Goal: Task Accomplishment & Management: Manage account settings

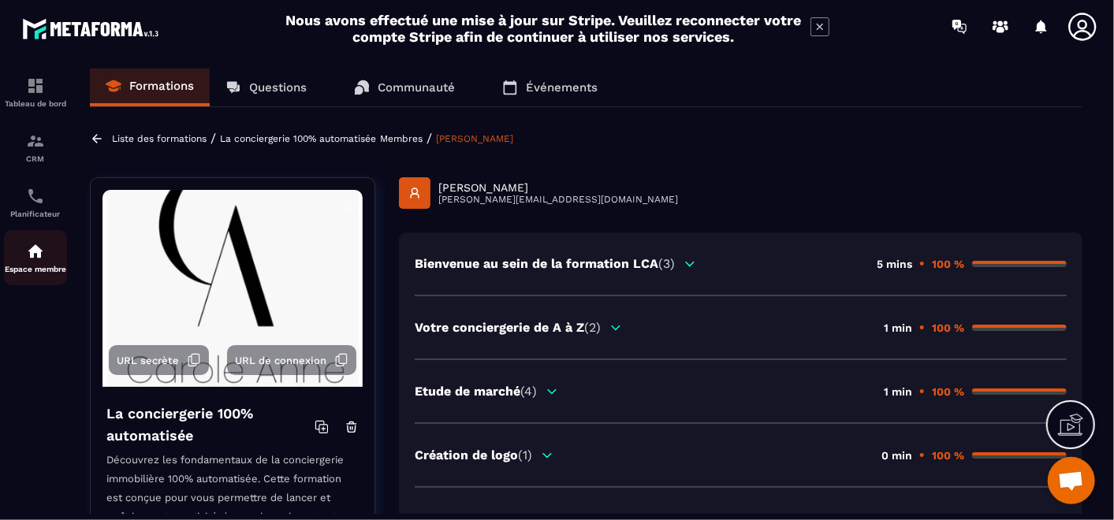
click at [39, 259] on img at bounding box center [35, 251] width 19 height 19
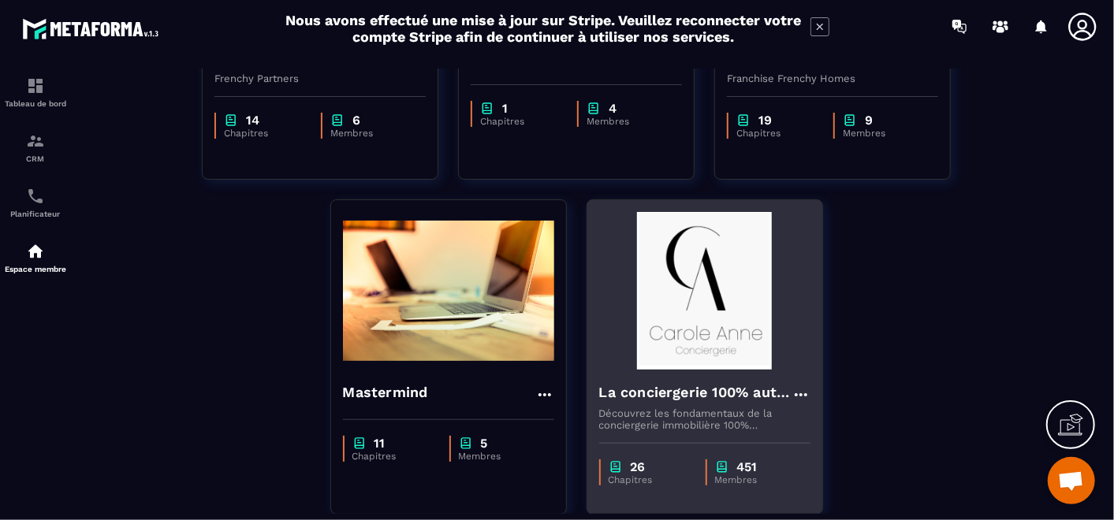
scroll to position [350, 0]
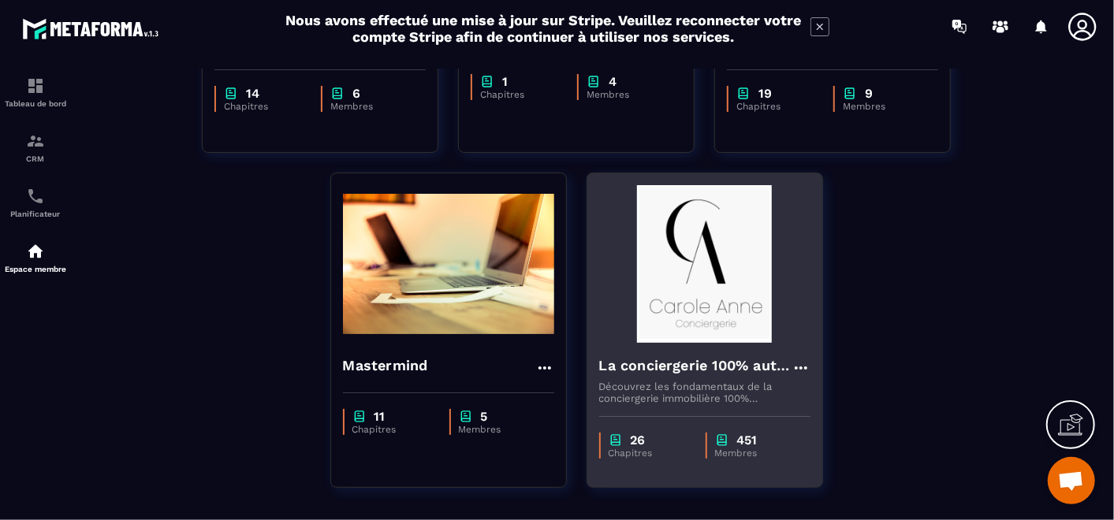
click at [699, 363] on h4 "La conciergerie 100% automatisée" at bounding box center [695, 366] width 192 height 22
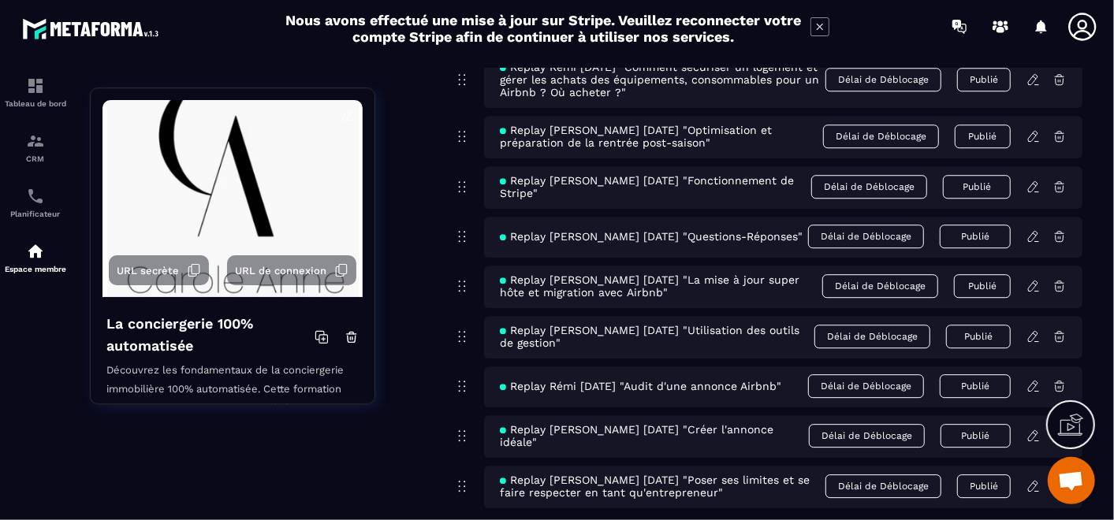
scroll to position [9279, 0]
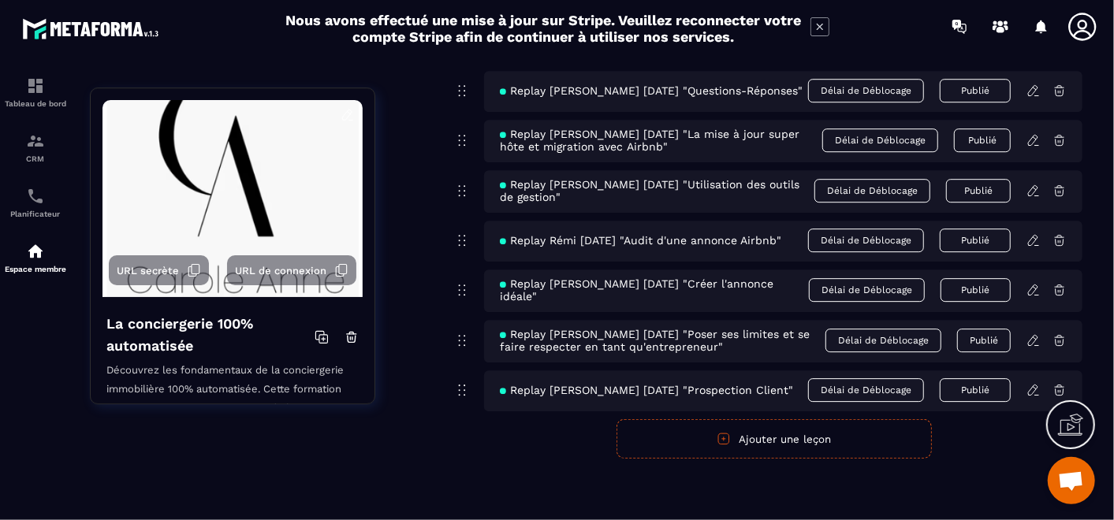
click at [650, 437] on button "Ajouter une leçon" at bounding box center [774, 438] width 315 height 39
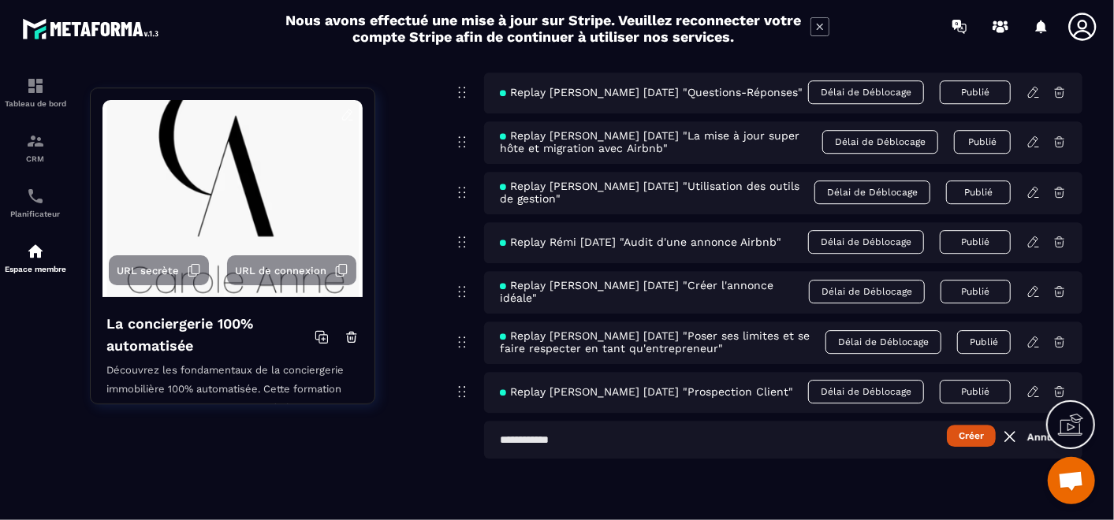
click at [561, 434] on input "text" at bounding box center [783, 440] width 598 height 38
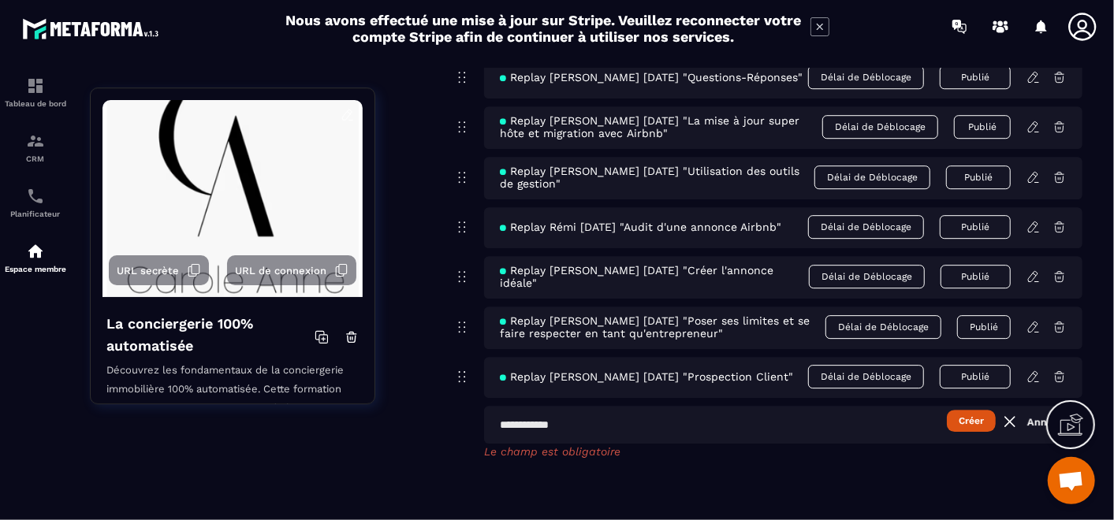
paste input "**********"
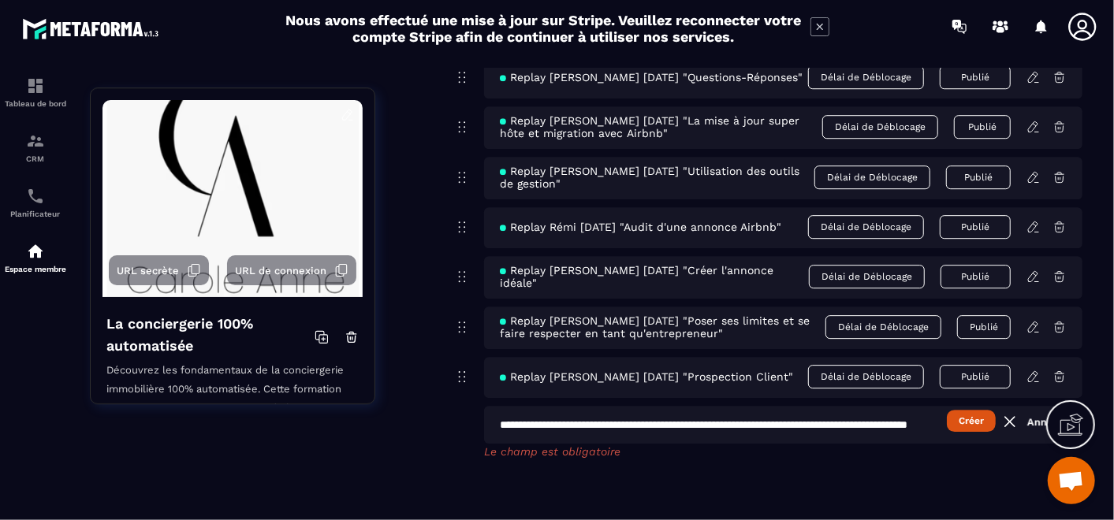
scroll to position [0, 150]
click at [585, 434] on input "**********" at bounding box center [783, 425] width 599 height 38
click at [921, 437] on input "**********" at bounding box center [783, 425] width 599 height 38
click at [561, 443] on input "**********" at bounding box center [783, 425] width 599 height 38
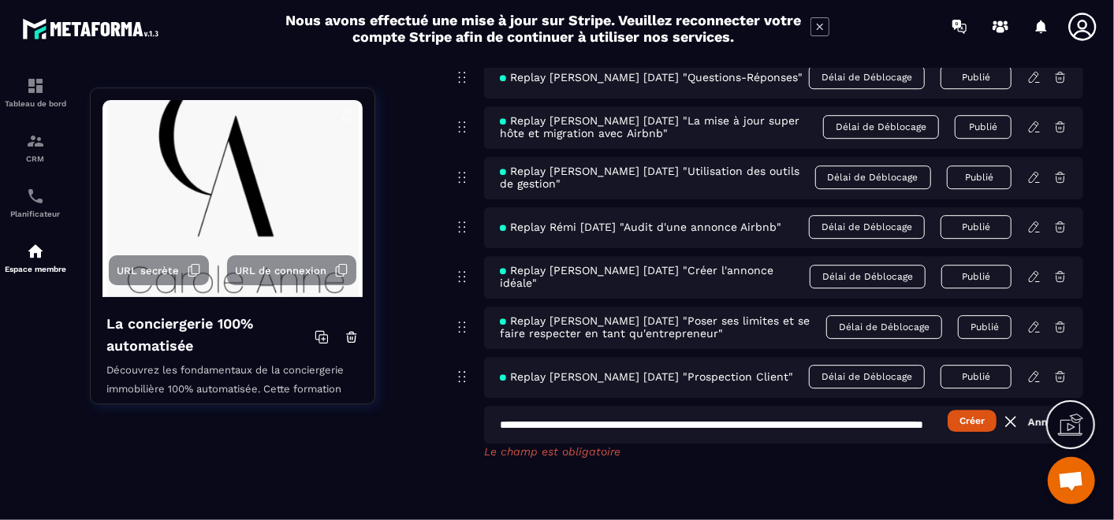
scroll to position [0, 0]
type input "**********"
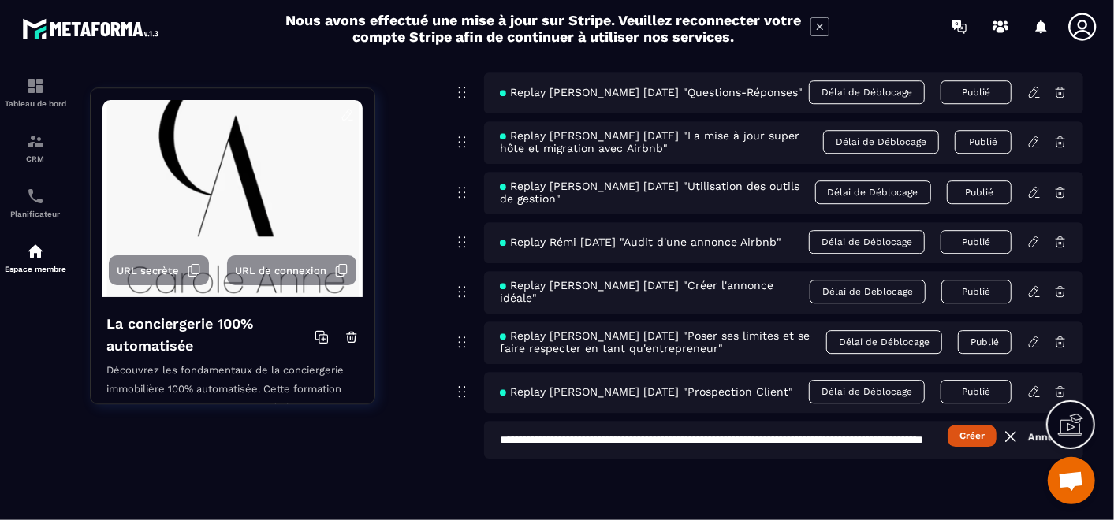
click at [965, 437] on button "Créer" at bounding box center [972, 436] width 49 height 22
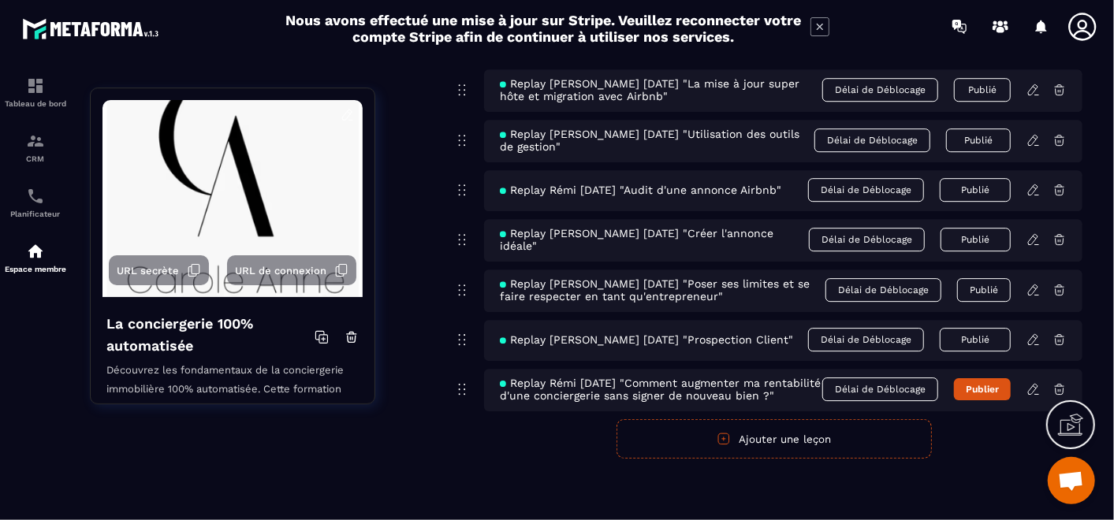
scroll to position [9345, 0]
click at [1037, 383] on icon at bounding box center [1033, 389] width 14 height 14
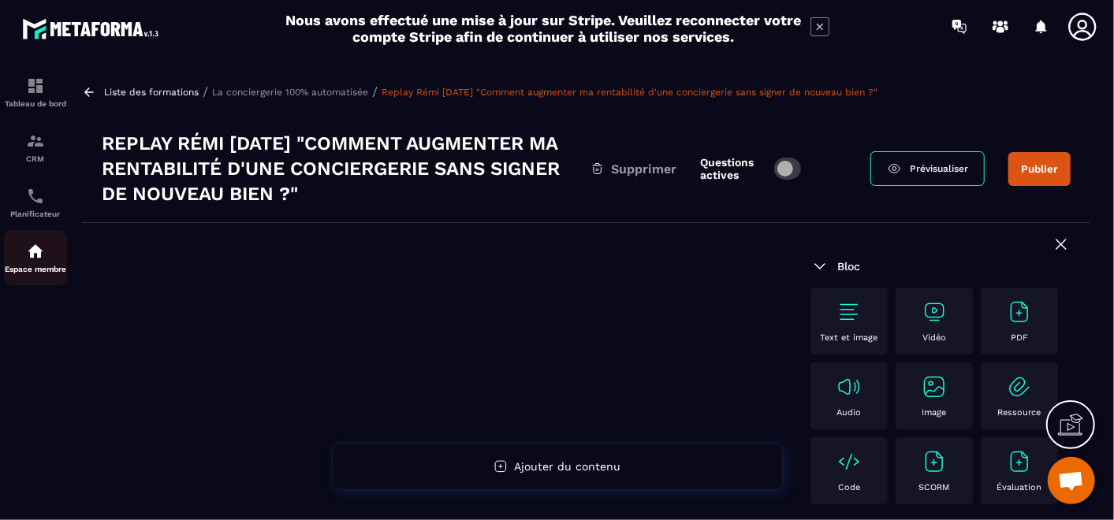
click at [31, 261] on img at bounding box center [35, 251] width 19 height 19
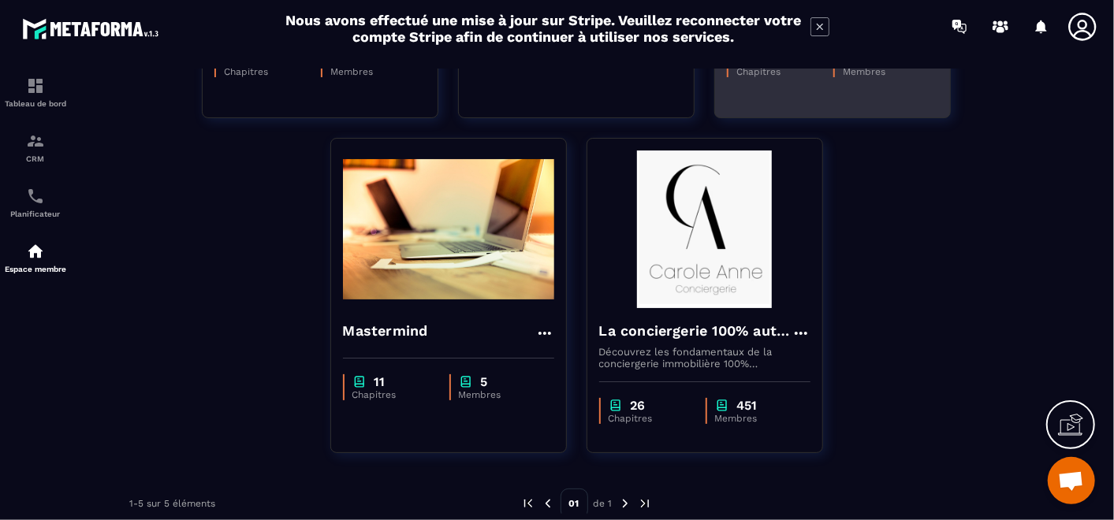
scroll to position [403, 0]
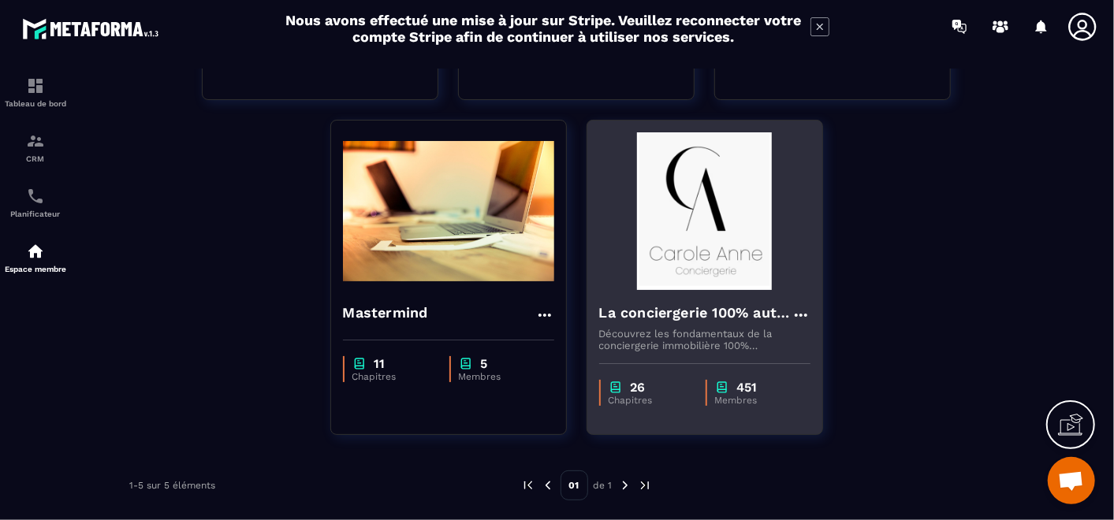
click at [725, 302] on h4 "La conciergerie 100% automatisée" at bounding box center [695, 313] width 192 height 22
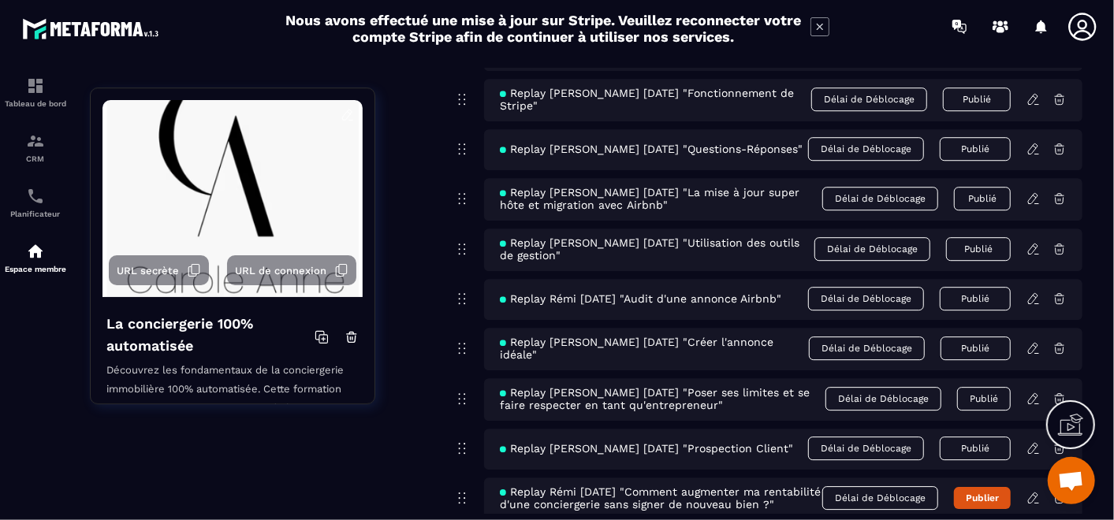
scroll to position [9345, 0]
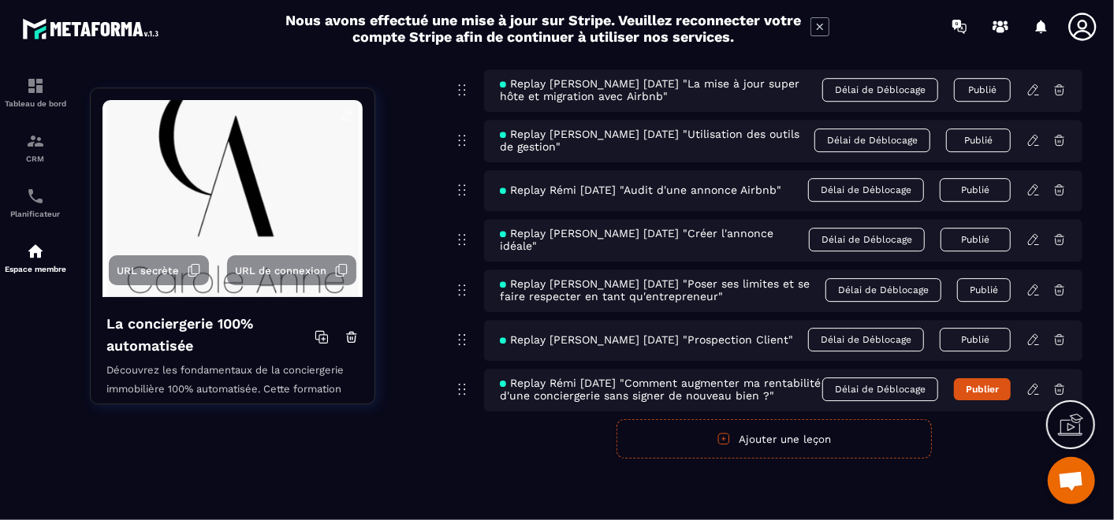
click at [1032, 382] on icon at bounding box center [1033, 389] width 14 height 14
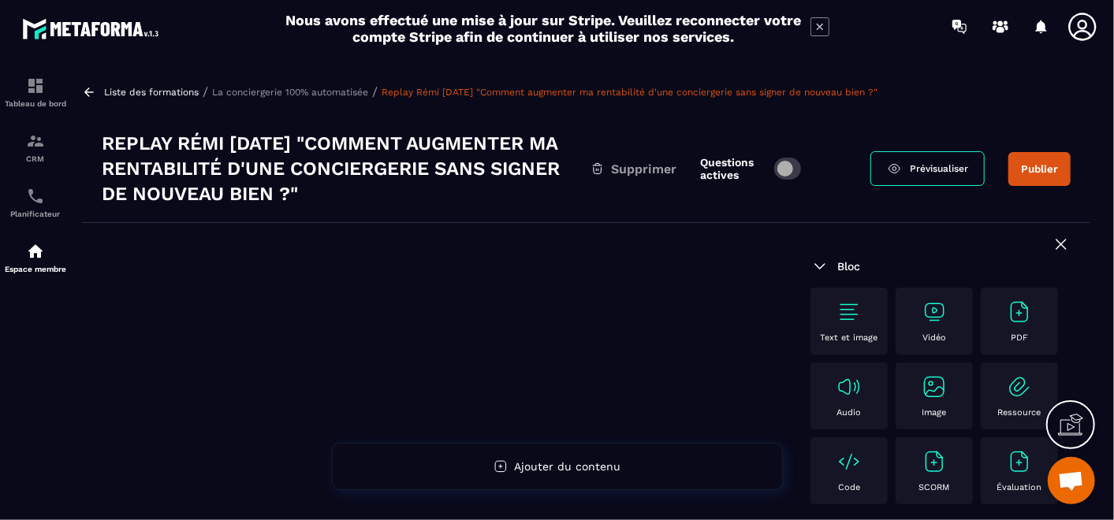
click at [114, 170] on h3 "Replay Rémi [DATE] "Comment augmenter ma rentabilité d'une conciergerie sans si…" at bounding box center [346, 169] width 489 height 76
click at [118, 171] on h3 "Replay Rémi [DATE] "Comment augmenter ma rentabilité d'une conciergerie sans si…" at bounding box center [346, 169] width 489 height 76
drag, startPoint x: 102, startPoint y: 139, endPoint x: 383, endPoint y: 184, distance: 285.1
click at [383, 184] on h3 "Replay Rémi [DATE] "Comment augmenter ma rentabilité d'une conciergerie sans si…" at bounding box center [346, 169] width 489 height 76
copy h3 "Replay Rémi [DATE] "Comment augmenter ma rentabilité d'une conciergerie sans si…"
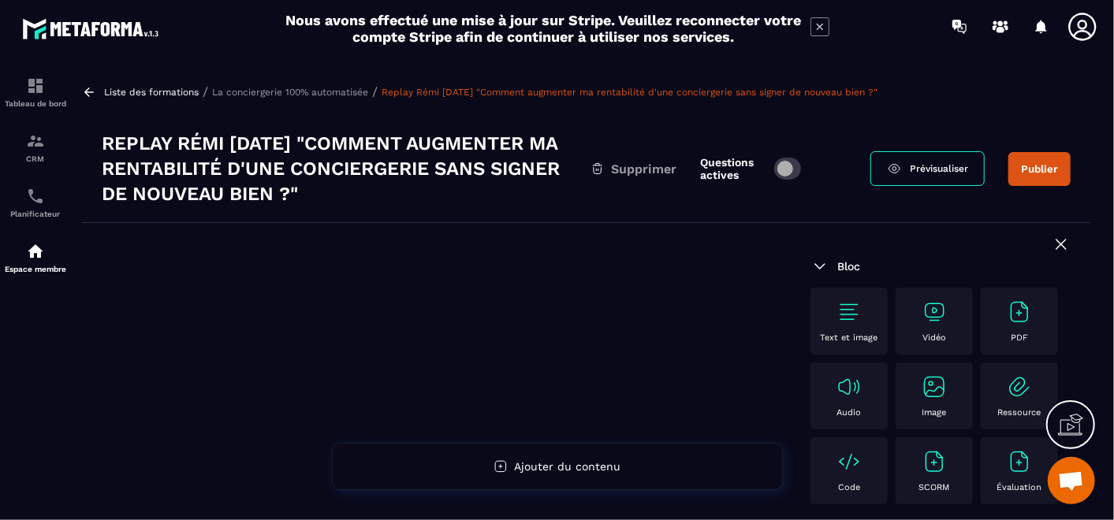
click at [650, 166] on span "Supprimer" at bounding box center [643, 169] width 65 height 15
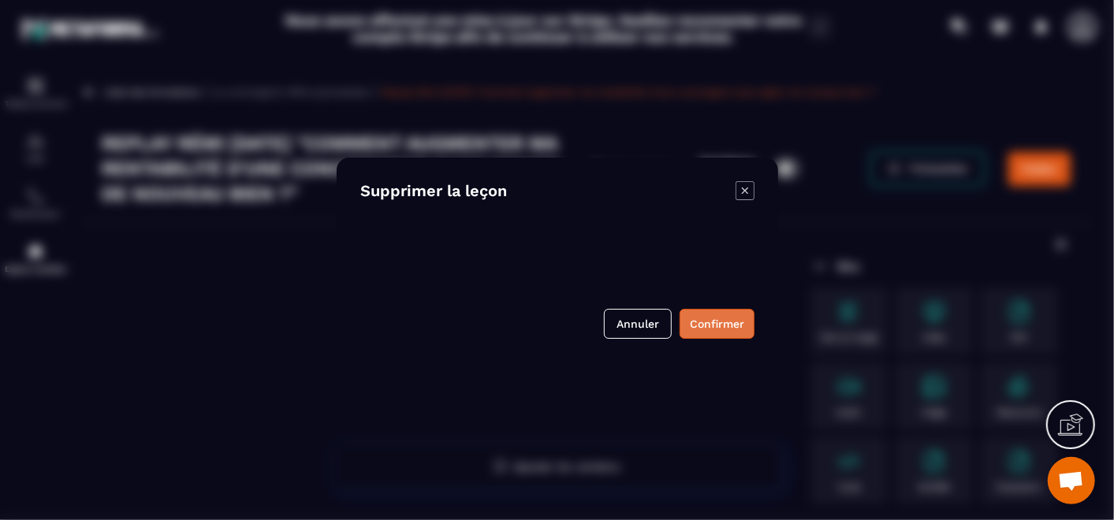
click at [723, 325] on button "Confirmer" at bounding box center [717, 324] width 75 height 30
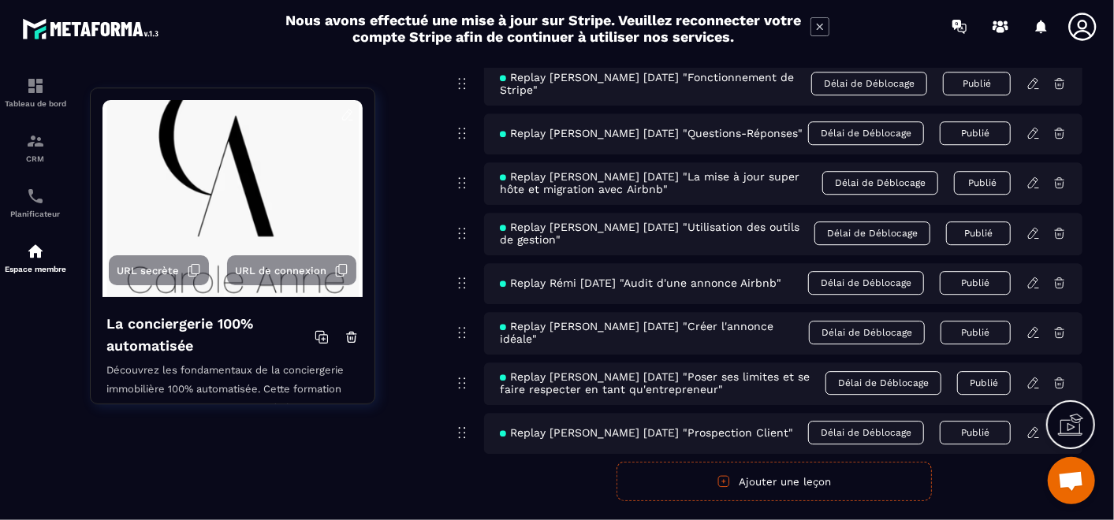
scroll to position [9279, 0]
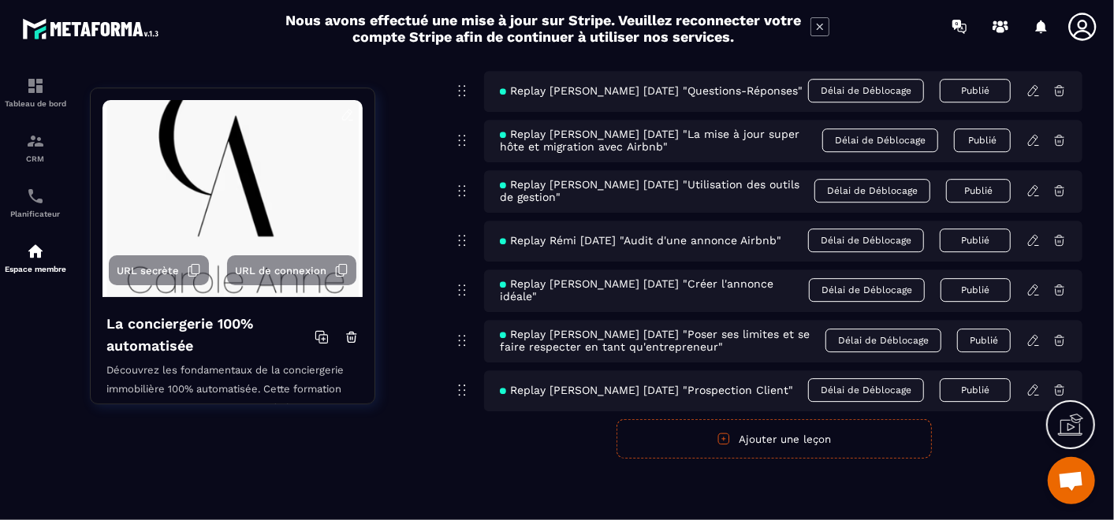
click at [764, 439] on button "Ajouter une leçon" at bounding box center [774, 438] width 315 height 39
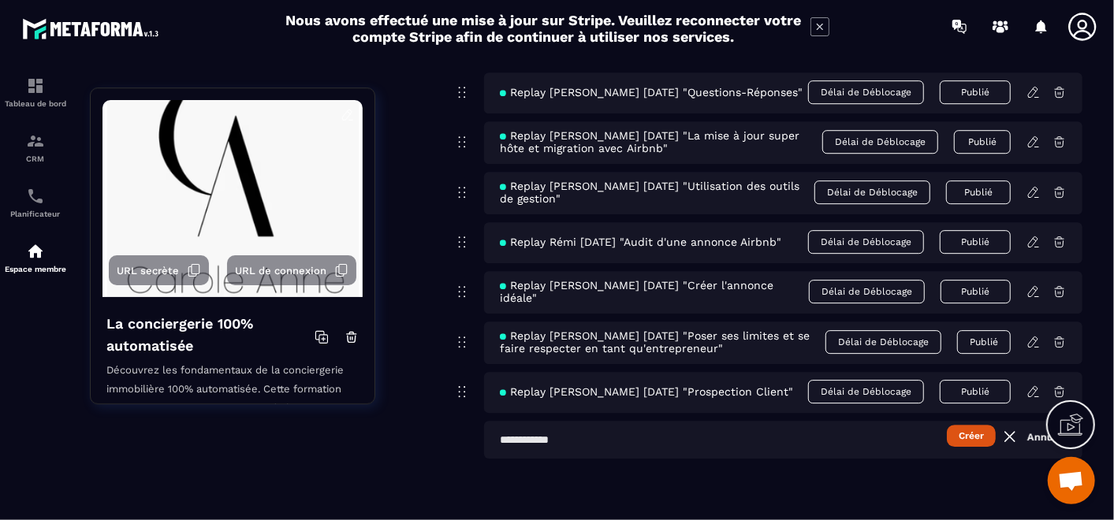
scroll to position [9278, 0]
click at [669, 443] on input "text" at bounding box center [783, 440] width 598 height 38
paste input "**********"
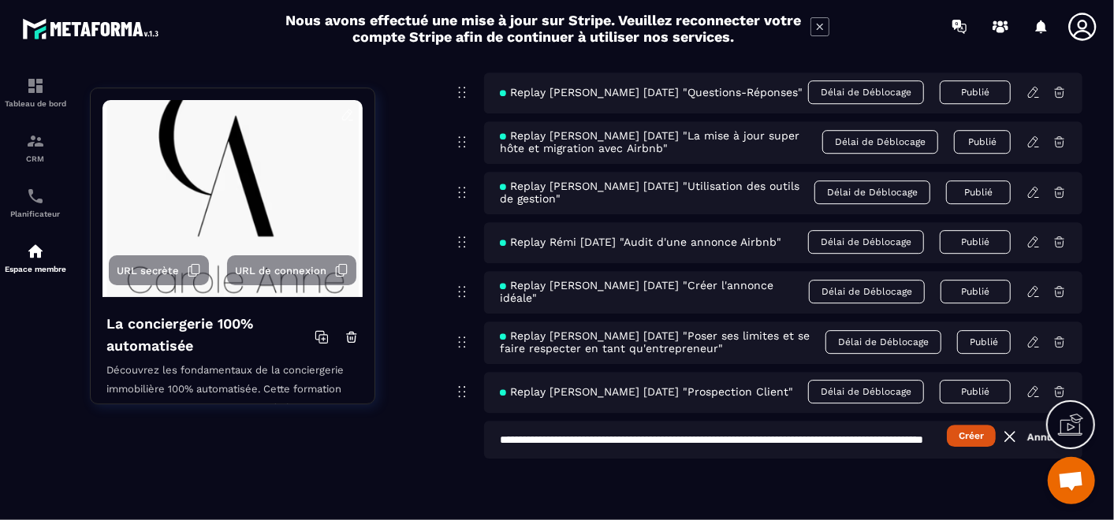
scroll to position [0, 169]
click at [600, 441] on input "**********" at bounding box center [783, 440] width 599 height 38
click at [727, 438] on input "**********" at bounding box center [783, 440] width 599 height 38
click at [597, 444] on input "**********" at bounding box center [783, 440] width 599 height 38
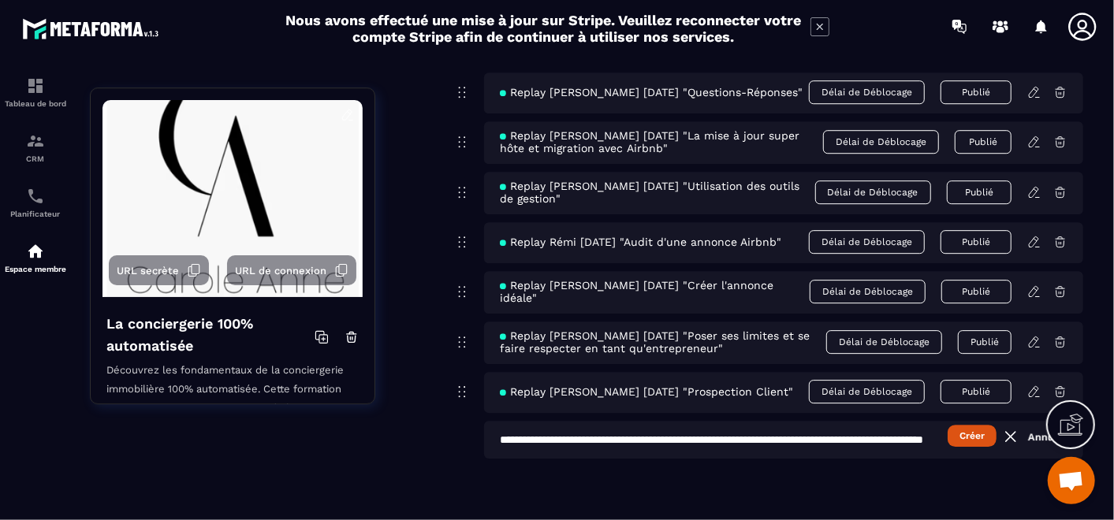
click at [601, 441] on input "**********" at bounding box center [783, 440] width 599 height 38
click at [691, 441] on input "**********" at bounding box center [783, 440] width 599 height 38
type input "**********"
click at [952, 437] on button "Créer" at bounding box center [972, 436] width 49 height 22
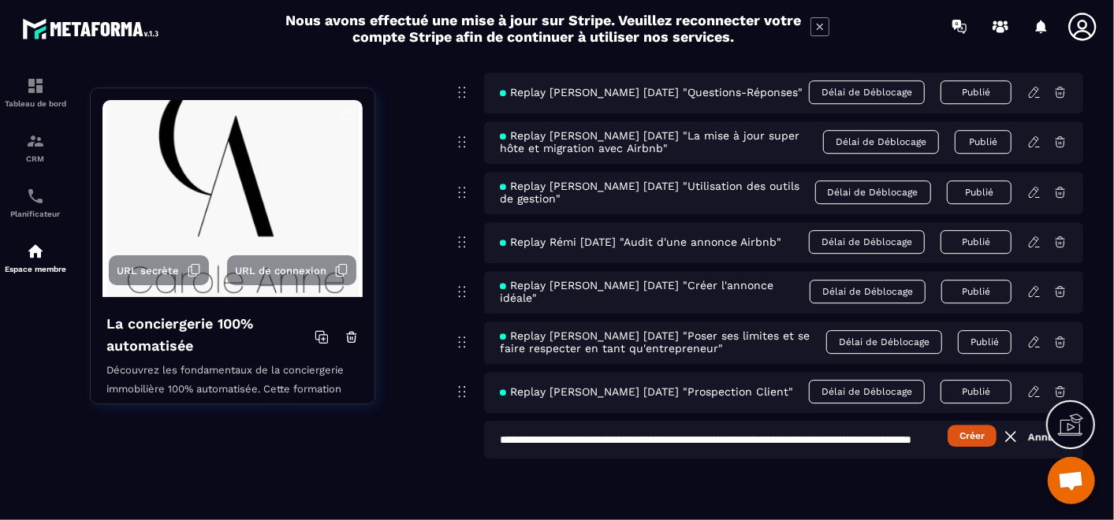
scroll to position [0, 0]
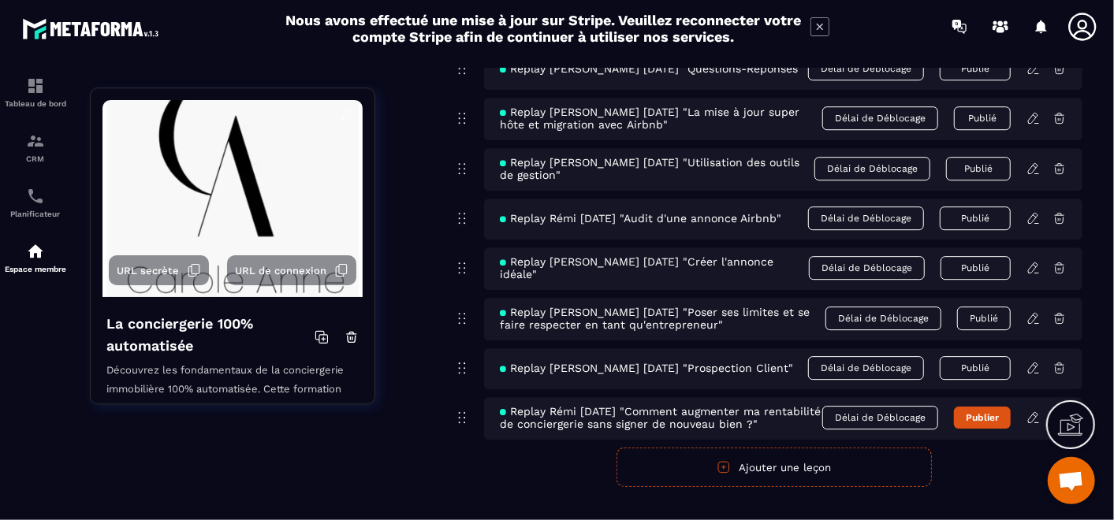
click at [1033, 423] on icon at bounding box center [1032, 417] width 9 height 10
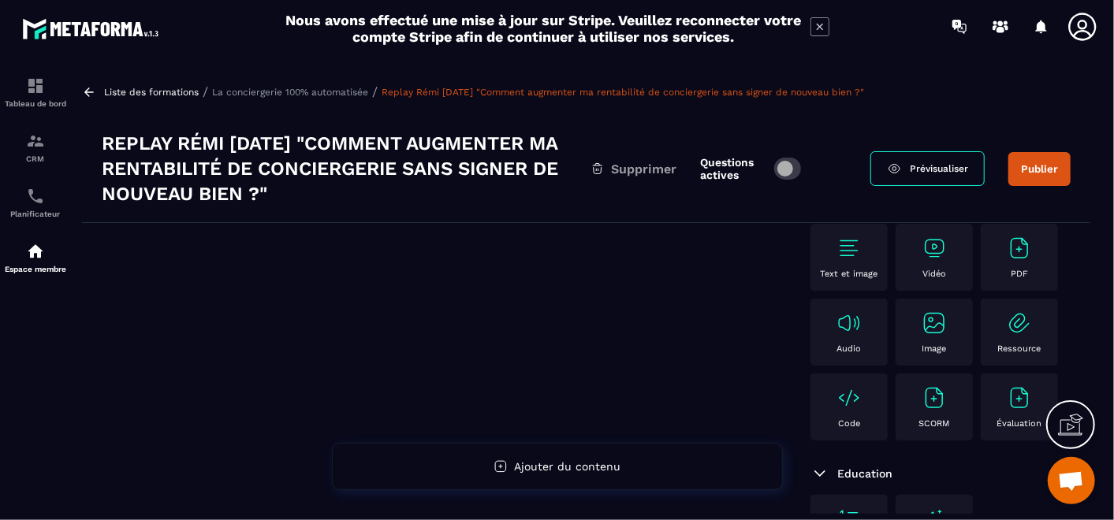
scroll to position [88, 0]
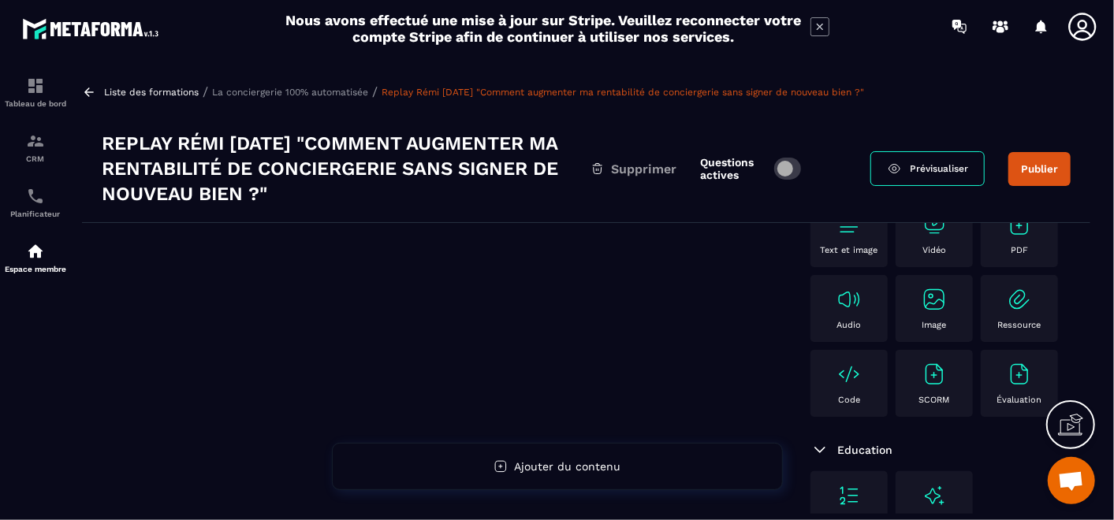
click at [932, 245] on p "Vidéo" at bounding box center [934, 250] width 24 height 10
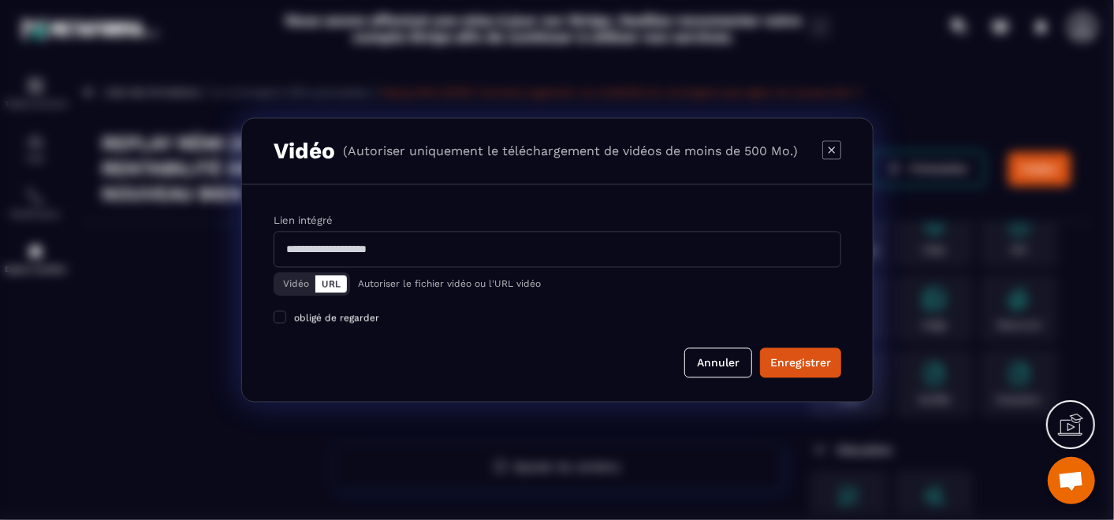
click at [289, 278] on button "Vidéo" at bounding box center [296, 284] width 39 height 17
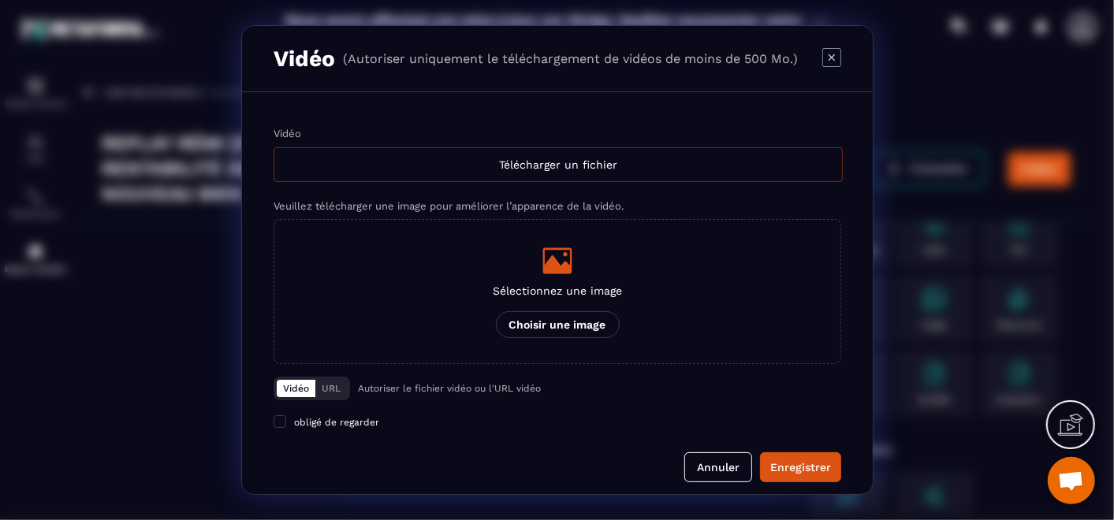
click at [576, 180] on div "Télécharger un fichier" at bounding box center [558, 164] width 569 height 35
click at [0, 0] on input "Vidéo Télécharger un fichier" at bounding box center [0, 0] width 0 height 0
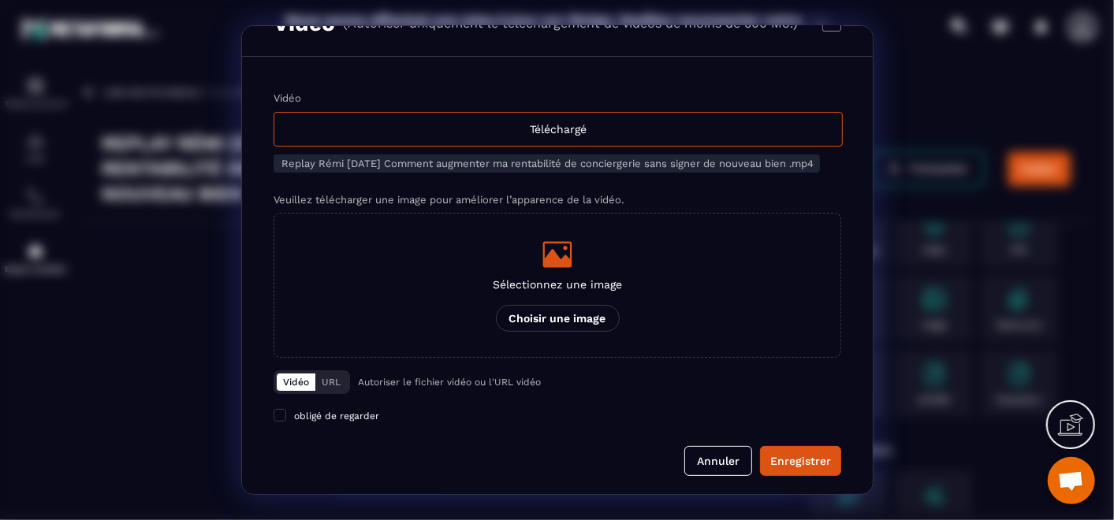
scroll to position [50, 0]
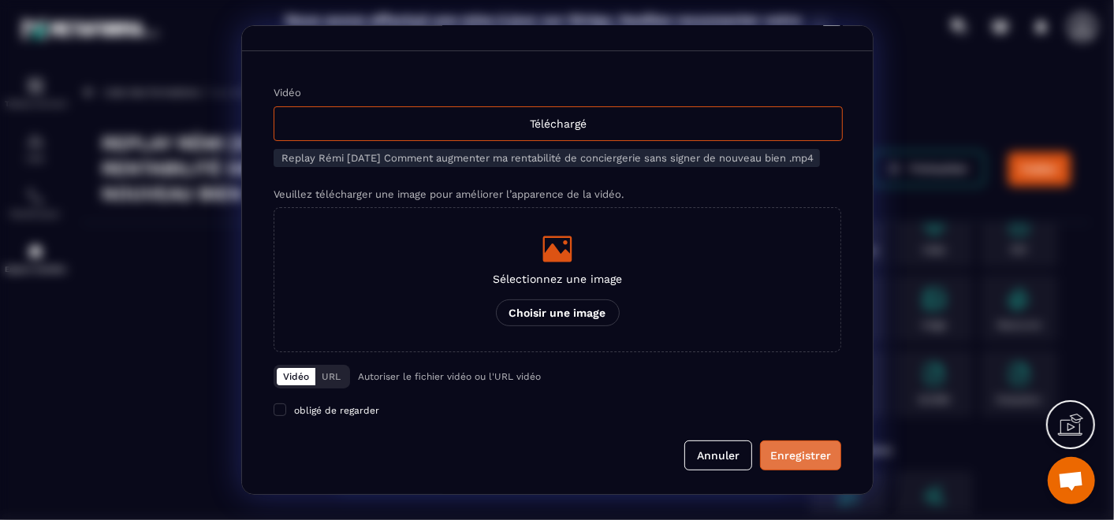
click at [796, 453] on div "Enregistrer" at bounding box center [800, 456] width 61 height 16
click at [791, 446] on button "Enregistrer" at bounding box center [800, 456] width 81 height 30
click at [717, 460] on button "Annuler" at bounding box center [718, 456] width 68 height 30
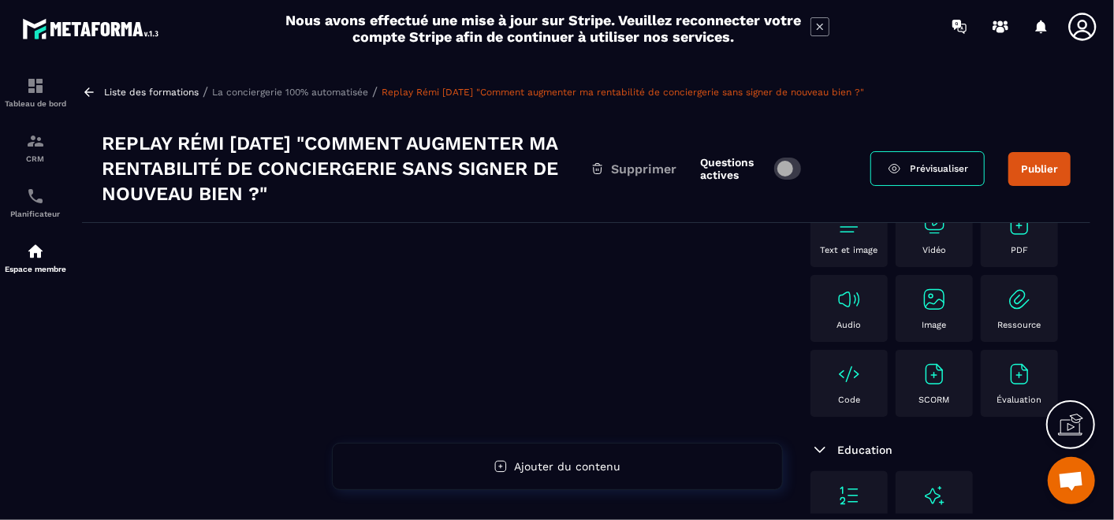
click at [956, 251] on div "Vidéo" at bounding box center [933, 233] width 61 height 43
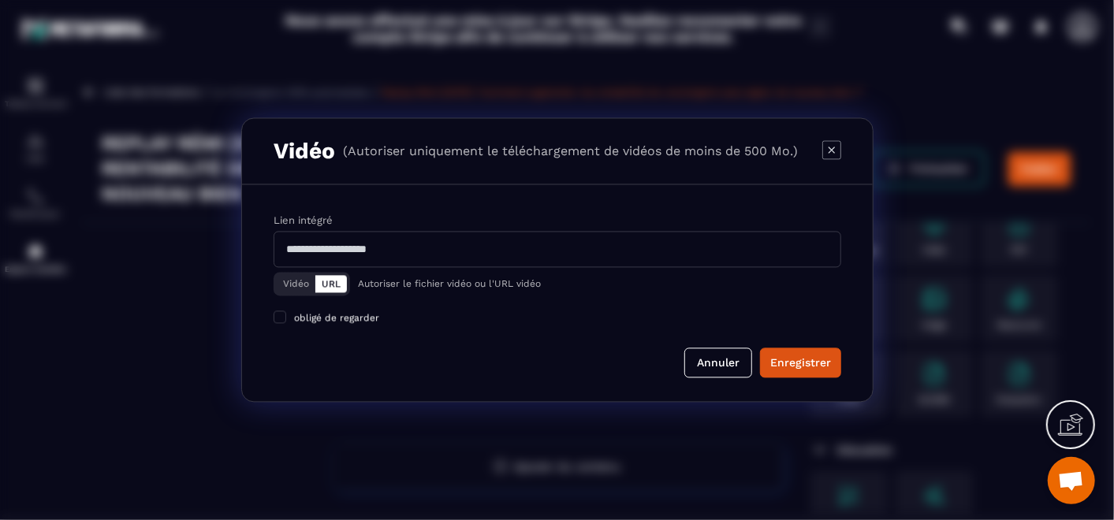
click at [288, 284] on button "Vidéo" at bounding box center [296, 284] width 39 height 17
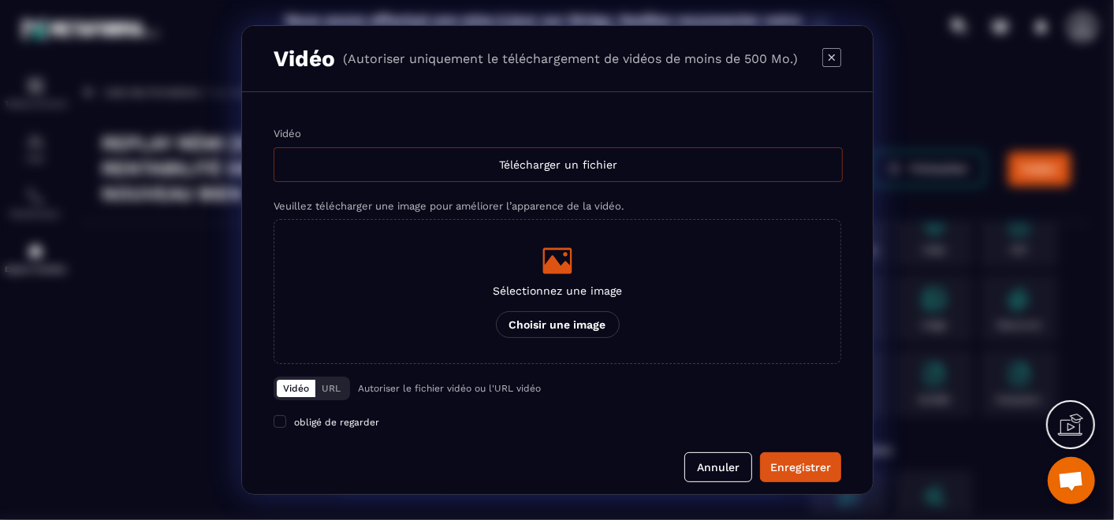
click at [579, 164] on div "Télécharger un fichier" at bounding box center [558, 164] width 569 height 35
click at [0, 0] on input "Vidéo Télécharger un fichier" at bounding box center [0, 0] width 0 height 0
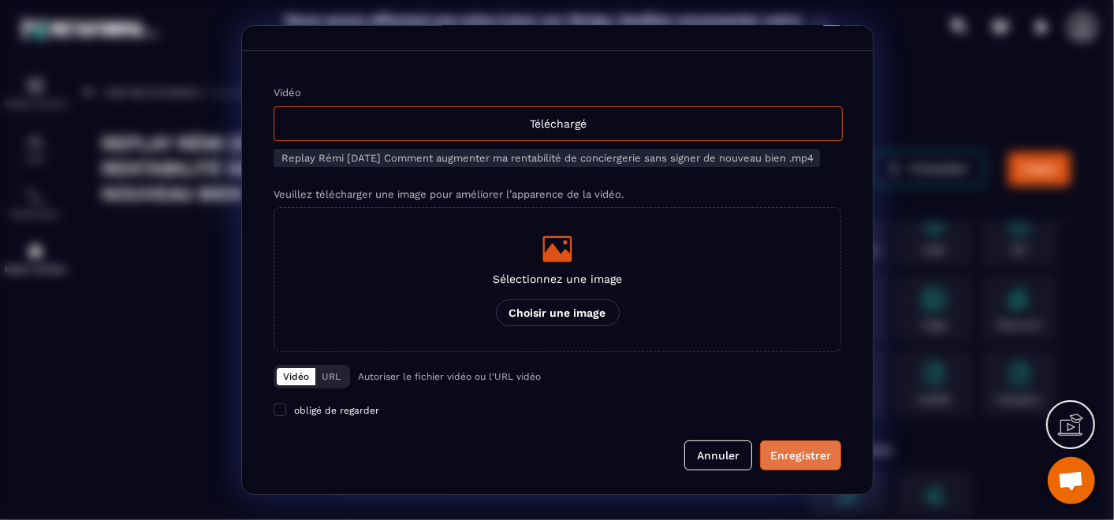
click at [804, 458] on div "Enregistrer" at bounding box center [800, 456] width 61 height 16
click at [560, 113] on div "Téléchargé" at bounding box center [558, 123] width 569 height 35
click at [0, 0] on input "Vidéo Téléchargé" at bounding box center [0, 0] width 0 height 0
click at [784, 461] on div "Enregistrer" at bounding box center [800, 456] width 61 height 16
click at [463, 126] on div "Téléchargé" at bounding box center [558, 123] width 569 height 35
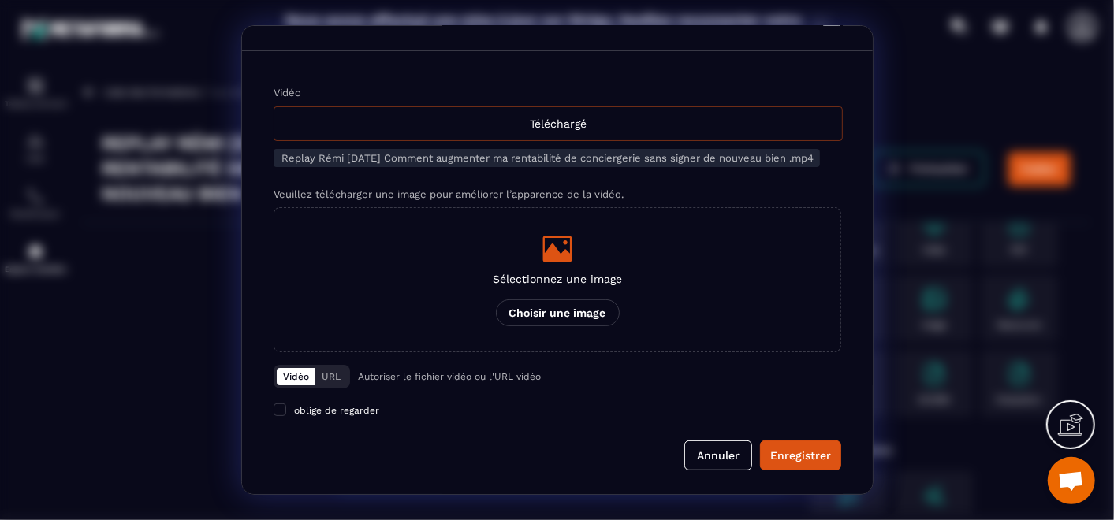
click at [0, 0] on input "Vidéo Téléchargé" at bounding box center [0, 0] width 0 height 0
click at [792, 454] on div "Enregistrer" at bounding box center [800, 456] width 61 height 16
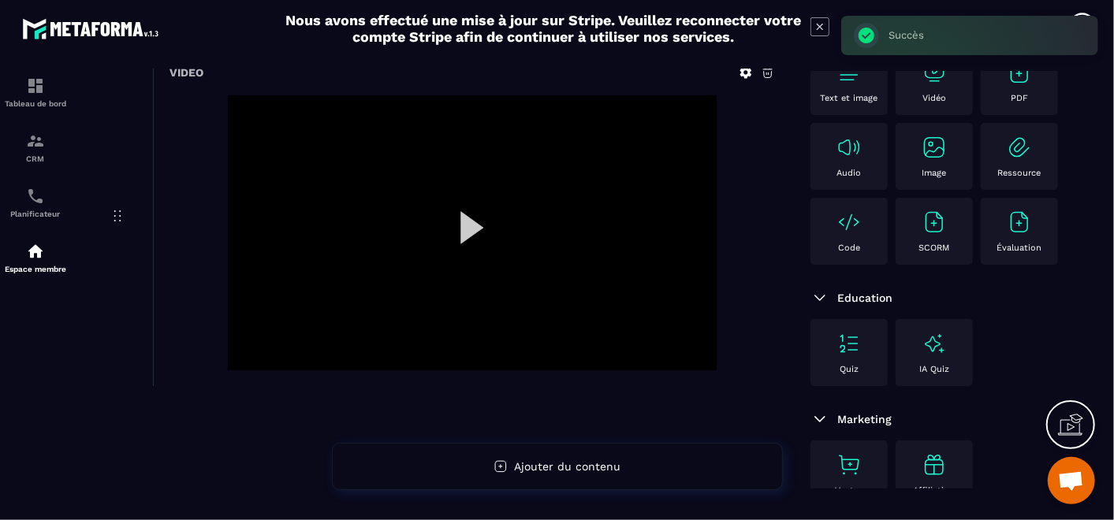
scroll to position [175, 0]
click at [499, 213] on div at bounding box center [472, 231] width 489 height 275
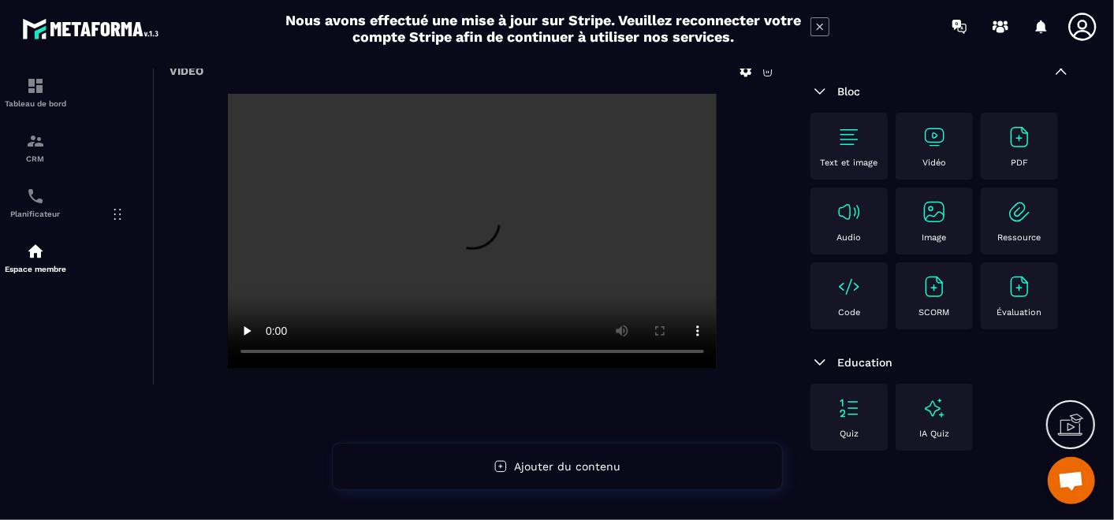
scroll to position [0, 0]
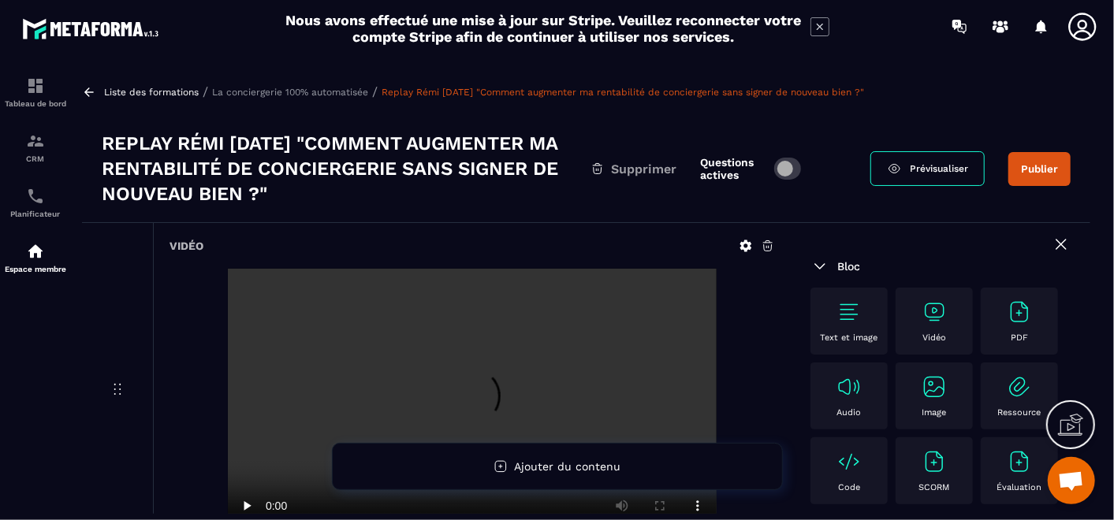
click at [1050, 177] on button "Publier" at bounding box center [1039, 169] width 62 height 34
